Goal: Information Seeking & Learning: Learn about a topic

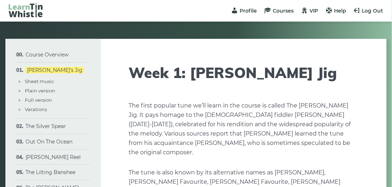
type input "****"
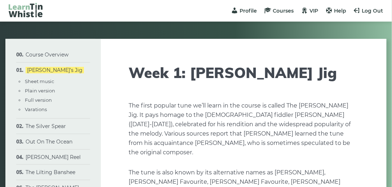
type input "****"
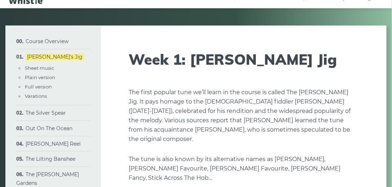
scroll to position [31, 0]
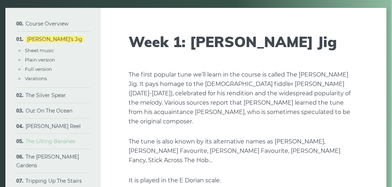
click at [70, 143] on link "The Lilting Banshee" at bounding box center [51, 141] width 50 height 6
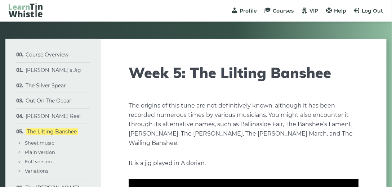
type input "****"
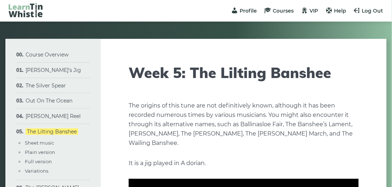
type input "****"
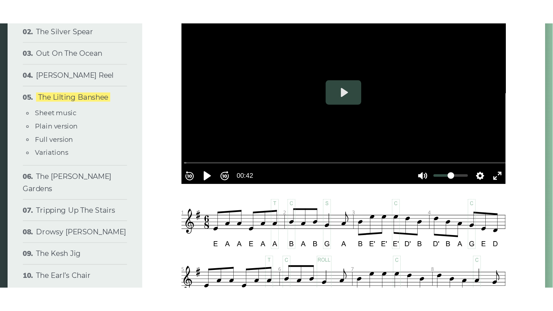
scroll to position [199, 0]
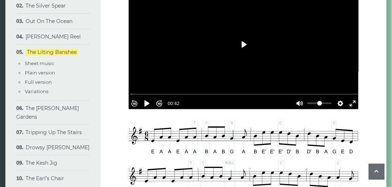
click at [246, 48] on button "Play" at bounding box center [243, 44] width 25 height 17
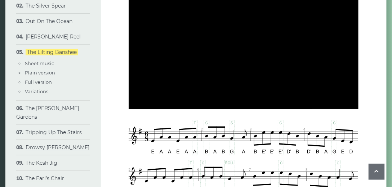
click at [246, 48] on div at bounding box center [244, 44] width 230 height 129
type input "*****"
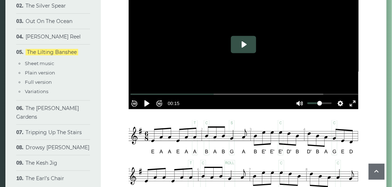
click at [246, 48] on button "Play" at bounding box center [243, 44] width 25 height 17
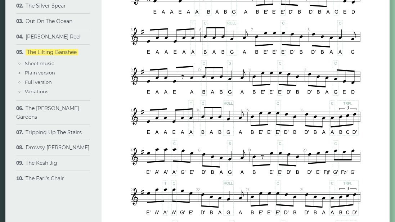
click at [321, 187] on div at bounding box center [321, 217] width 0 height 0
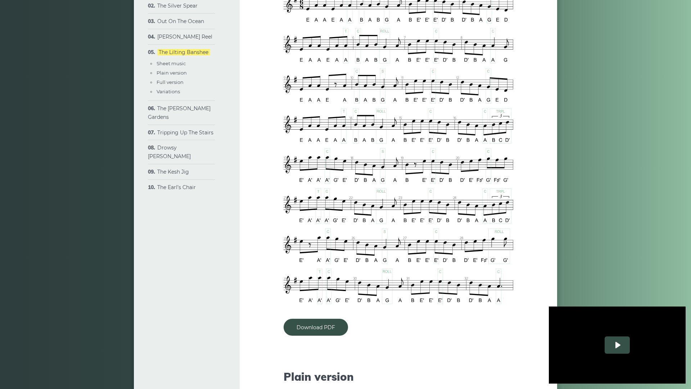
click at [391, 187] on button "Play" at bounding box center [617, 344] width 25 height 17
click at [391, 187] on div at bounding box center [617, 344] width 137 height 77
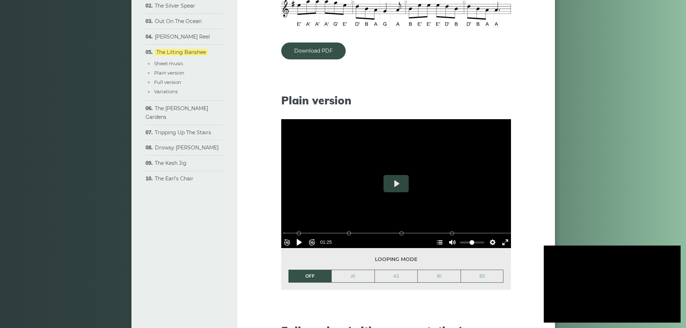
scroll to position [488, 0]
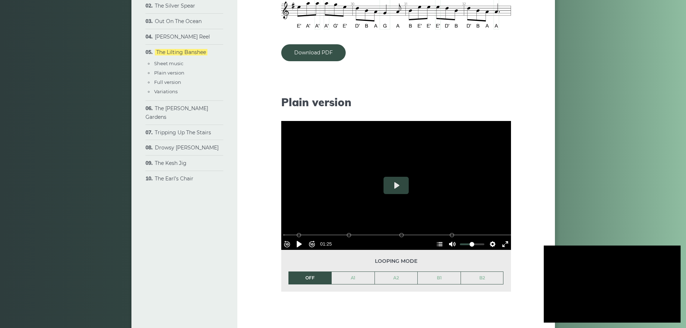
click at [391, 187] on div at bounding box center [612, 284] width 137 height 77
click at [391, 187] on button "Play" at bounding box center [396, 185] width 25 height 17
click at [391, 187] on button "Play" at bounding box center [612, 284] width 25 height 17
click at [391, 187] on div at bounding box center [612, 284] width 137 height 77
click at [391, 187] on button "Play" at bounding box center [396, 185] width 25 height 17
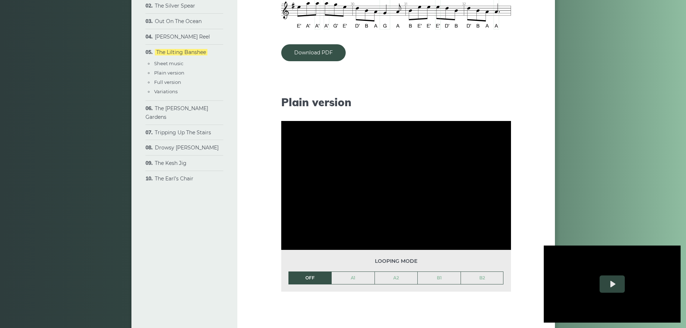
click at [391, 187] on div "Looping mode OFF A1 A2 B1 B2" at bounding box center [396, 270] width 230 height 41
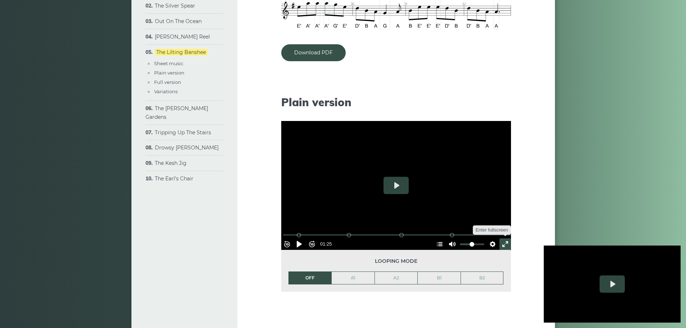
click at [391, 187] on button "Exit fullscreen Enter fullscreen" at bounding box center [506, 244] width 12 height 12
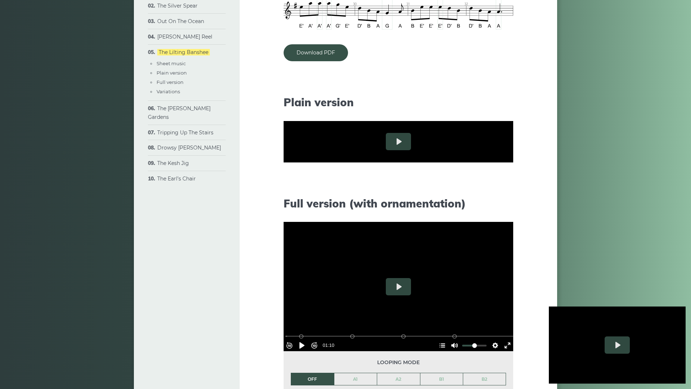
click at [391, 187] on button "Settings" at bounding box center [496, 201] width 12 height 12
click at [391, 187] on span "Speed Normal" at bounding box center [472, 183] width 36 height 8
click at [391, 129] on span "Speed" at bounding box center [484, 125] width 17 height 8
click at [386, 150] on button "Play" at bounding box center [398, 141] width 25 height 17
click at [391, 187] on button "Settings" at bounding box center [496, 201] width 12 height 12
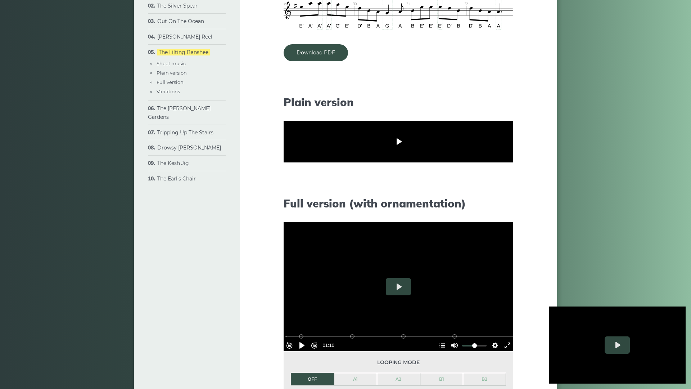
click at [391, 187] on div at bounding box center [399, 141] width 230 height 129
type input "*"
click at [391, 187] on div at bounding box center [399, 141] width 230 height 129
click at [284, 175] on div at bounding box center [399, 141] width 230 height 129
click at [284, 187] on div at bounding box center [399, 141] width 230 height 129
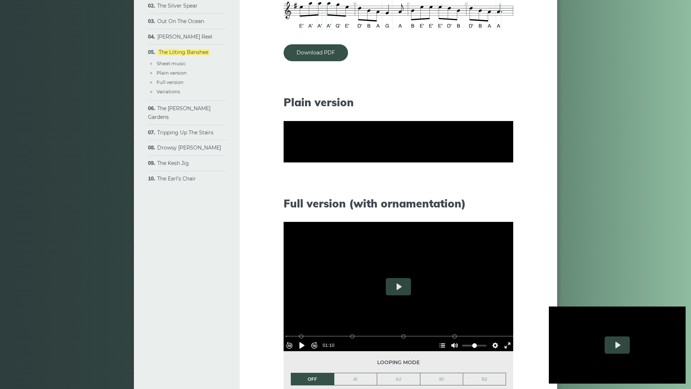
type input "****"
click at [284, 187] on div "Rewind 10s Pause Play Forward 10s % buffered 00:12 B2 (Bars 25-32) B1 (Bars 17-…" at bounding box center [399, 190] width 230 height 31
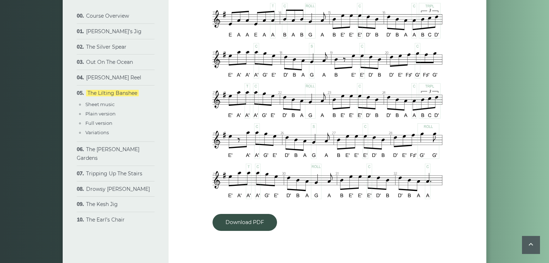
scroll to position [475, 0]
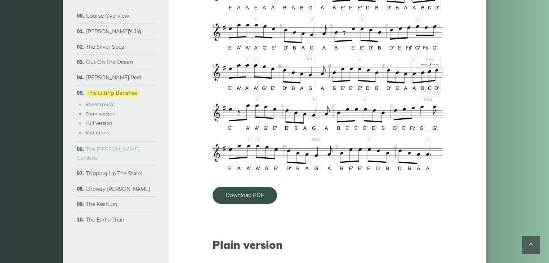
click at [129, 149] on link "The [PERSON_NAME] Gardens" at bounding box center [108, 153] width 63 height 15
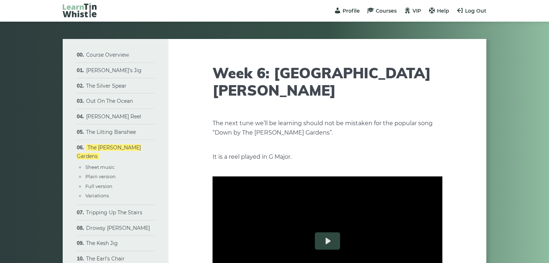
type input "****"
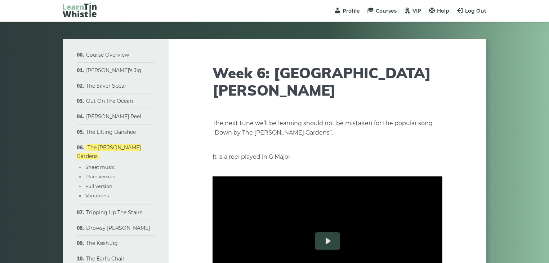
type input "****"
drag, startPoint x: 549, startPoint y: 38, endPoint x: 552, endPoint y: 53, distance: 15.9
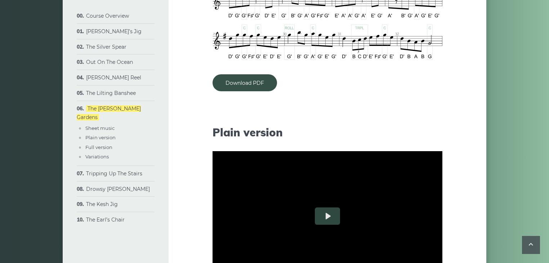
scroll to position [582, 0]
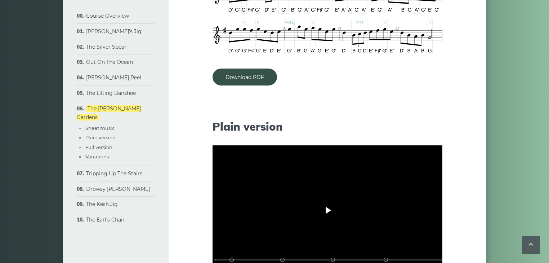
click at [326, 201] on button "Play" at bounding box center [327, 209] width 25 height 17
click at [386, 247] on span "Speed Normal" at bounding box center [401, 251] width 36 height 8
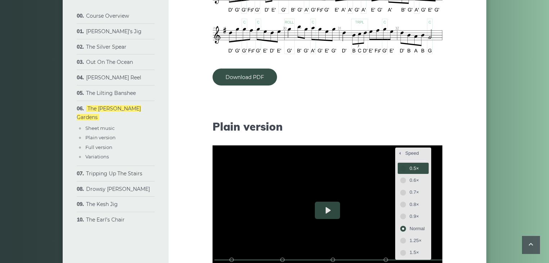
click at [409, 164] on span "0.5×" at bounding box center [416, 168] width 15 height 8
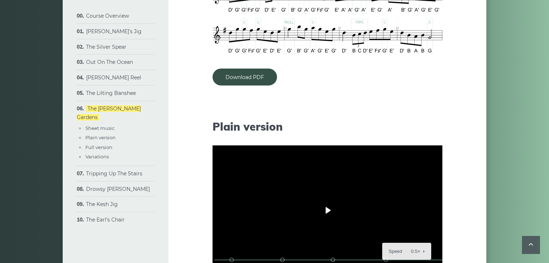
click at [327, 201] on button "Play" at bounding box center [327, 209] width 25 height 17
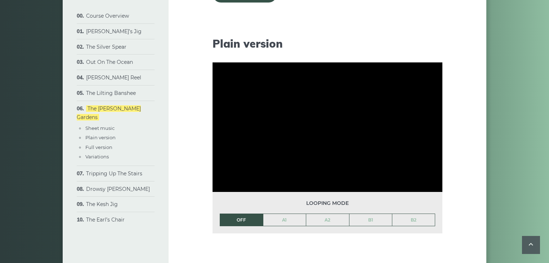
scroll to position [675, 0]
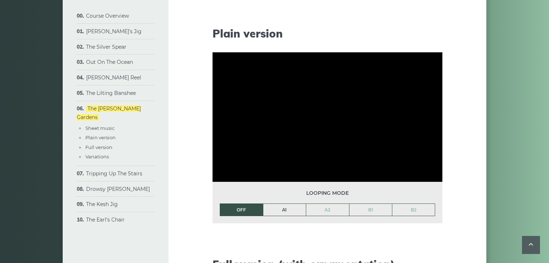
click at [284, 203] on link "A1" at bounding box center [284, 209] width 43 height 12
click at [323, 203] on link "A2" at bounding box center [327, 209] width 43 height 12
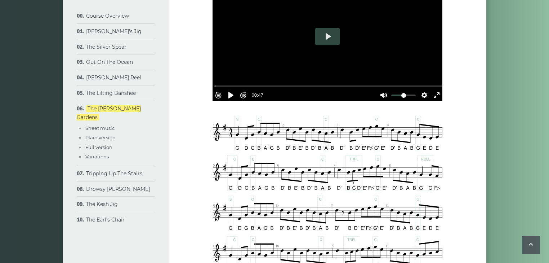
scroll to position [198, 0]
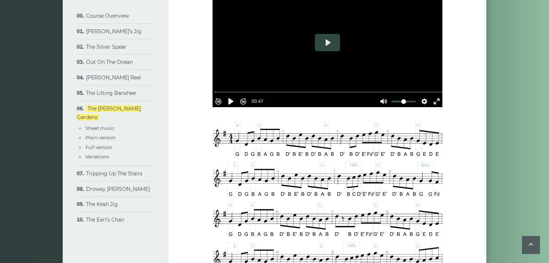
click at [324, 34] on button "Play" at bounding box center [327, 42] width 25 height 17
type input "*****"
click at [326, 33] on div at bounding box center [327, 42] width 230 height 129
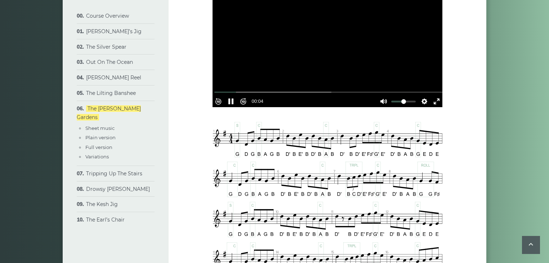
type input "****"
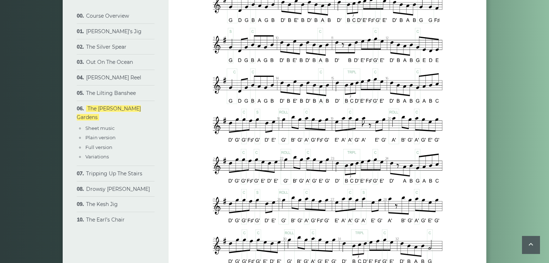
scroll to position [382, 0]
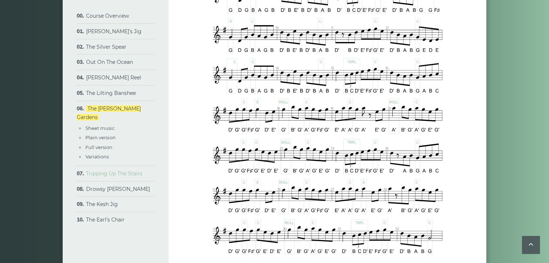
click at [133, 170] on link "Tripping Up The Stairs" at bounding box center [114, 173] width 56 height 6
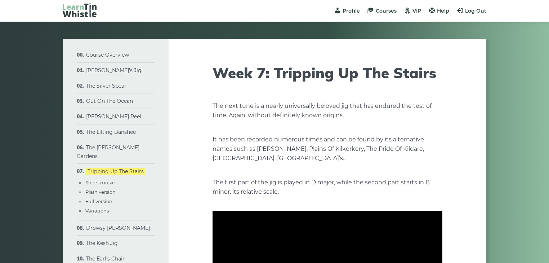
type input "****"
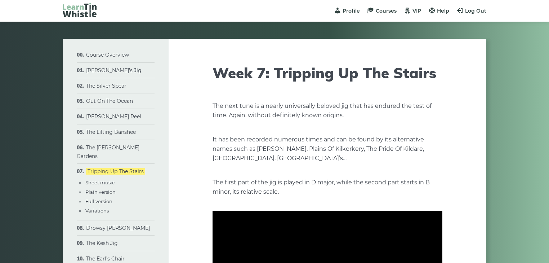
type input "****"
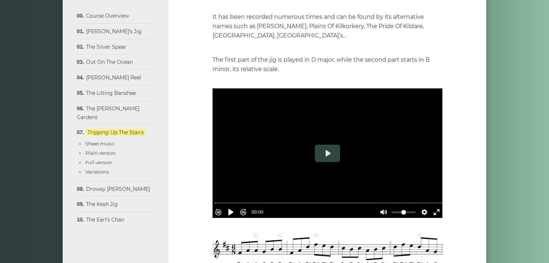
scroll to position [127, 0]
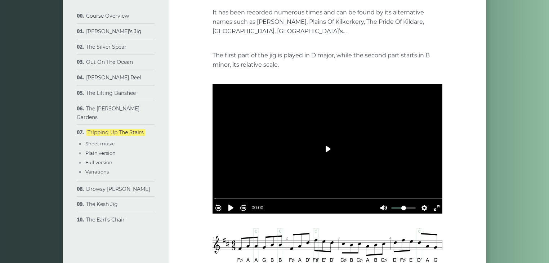
click at [326, 151] on button "Play" at bounding box center [327, 148] width 25 height 17
click at [231, 208] on button "Pause Play" at bounding box center [231, 208] width 12 height 12
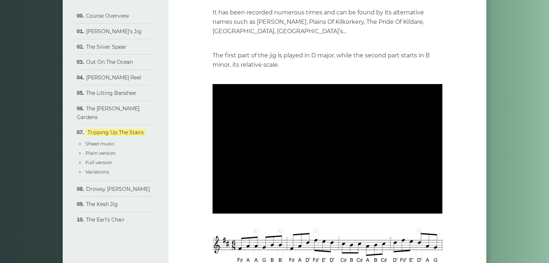
type input "***"
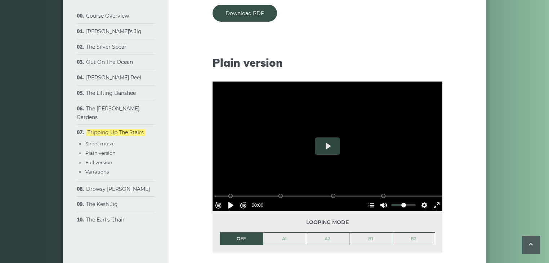
scroll to position [684, 0]
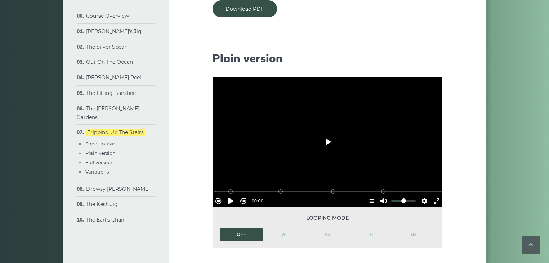
click at [325, 143] on button "Play" at bounding box center [327, 141] width 25 height 17
click at [246, 229] on li "OFF" at bounding box center [241, 234] width 43 height 13
click at [279, 237] on link "A1" at bounding box center [284, 234] width 43 height 12
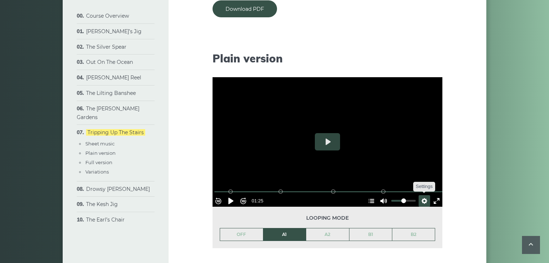
click at [419, 197] on button "Settings" at bounding box center [424, 201] width 12 height 12
click at [388, 179] on span "Speed Normal" at bounding box center [401, 183] width 36 height 8
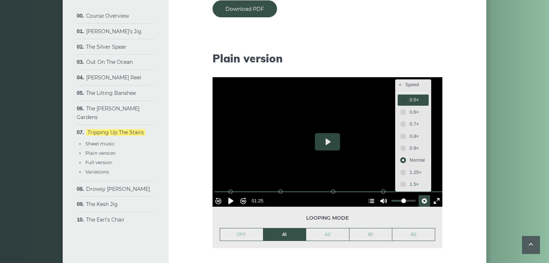
click at [409, 101] on span "0.5×" at bounding box center [416, 100] width 15 height 8
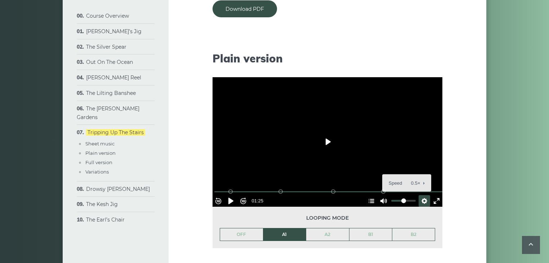
click at [328, 144] on button "Play" at bounding box center [327, 141] width 25 height 17
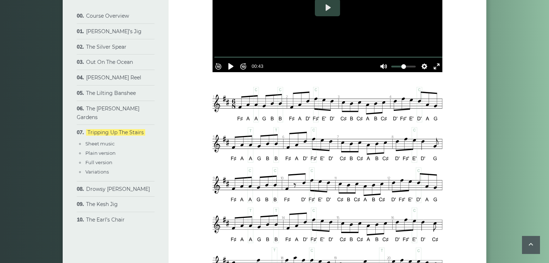
scroll to position [277, 0]
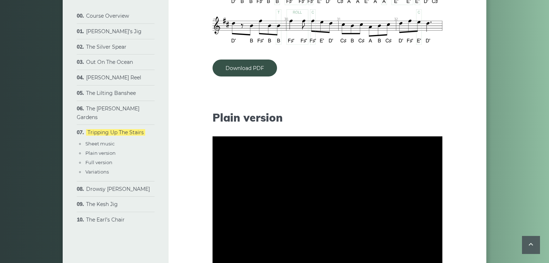
scroll to position [629, 0]
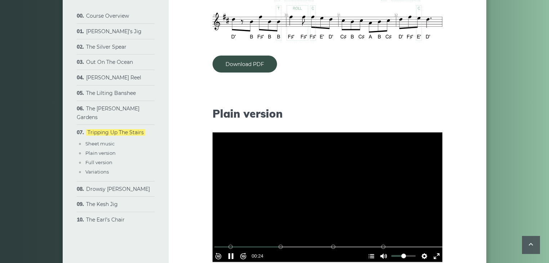
click at [332, 192] on div at bounding box center [327, 196] width 230 height 129
type input "****"
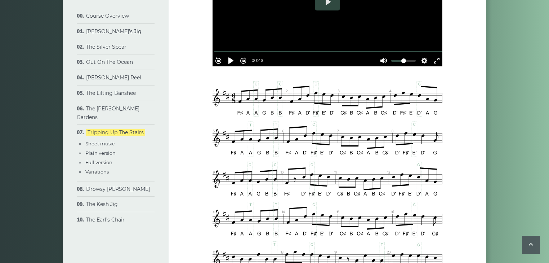
scroll to position [272, 0]
